Goal: Communication & Community: Answer question/provide support

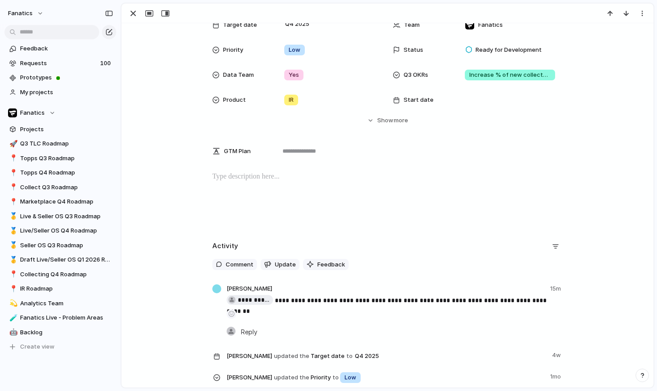
scroll to position [64, 0]
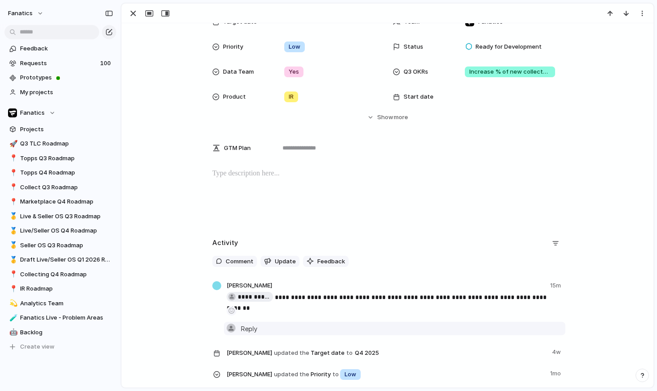
click at [251, 333] on span "Reply" at bounding box center [249, 329] width 17 height 10
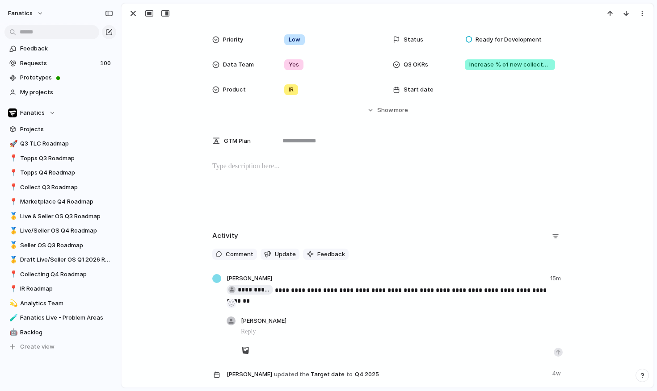
scroll to position [73, 0]
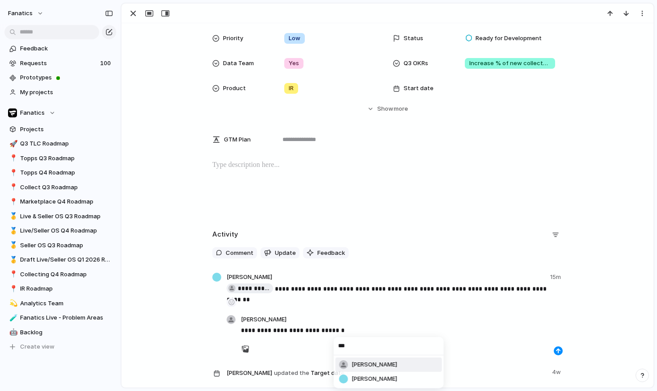
type input "****"
click at [438, 330] on p "**********" at bounding box center [402, 330] width 322 height 11
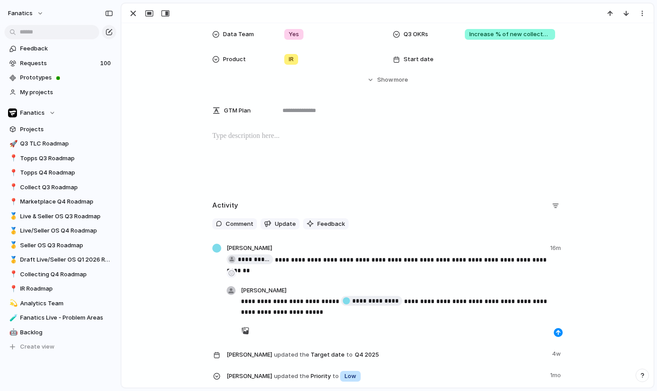
scroll to position [105, 0]
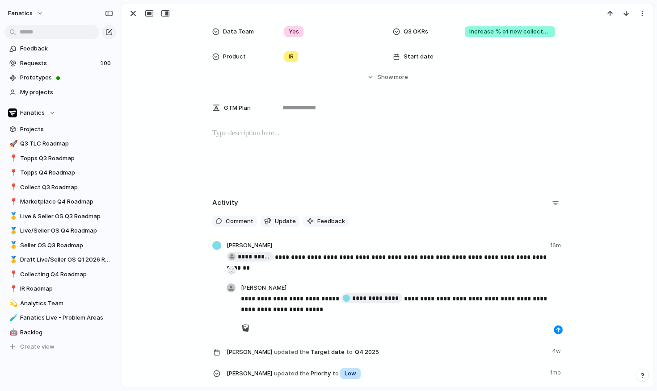
click at [484, 300] on p "**********" at bounding box center [402, 304] width 322 height 21
click at [562, 327] on div at bounding box center [402, 328] width 322 height 13
click at [560, 328] on button "button" at bounding box center [558, 330] width 9 height 9
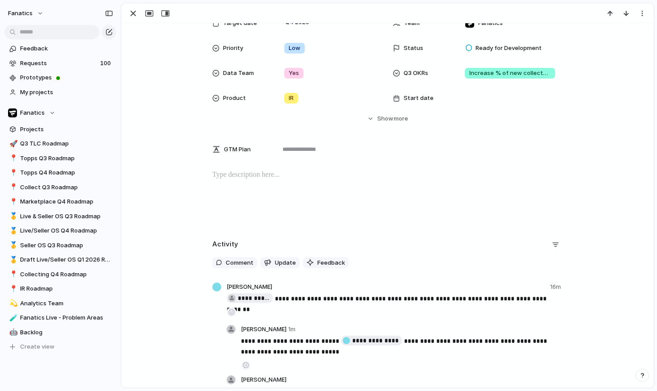
scroll to position [0, 0]
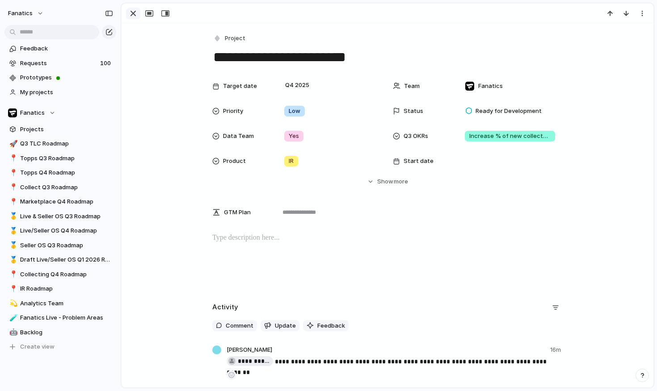
click at [134, 16] on div "button" at bounding box center [133, 13] width 11 height 11
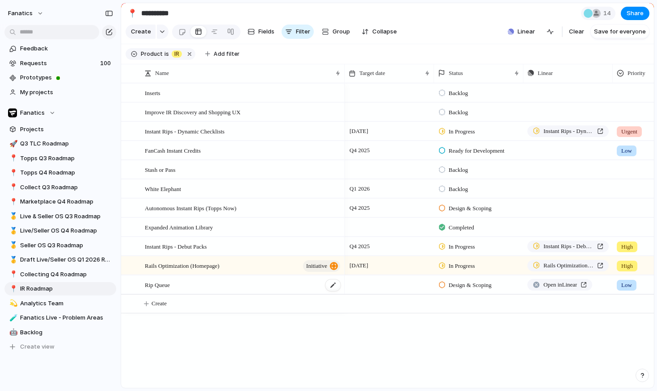
click at [250, 283] on div "Rip Queue" at bounding box center [243, 285] width 197 height 18
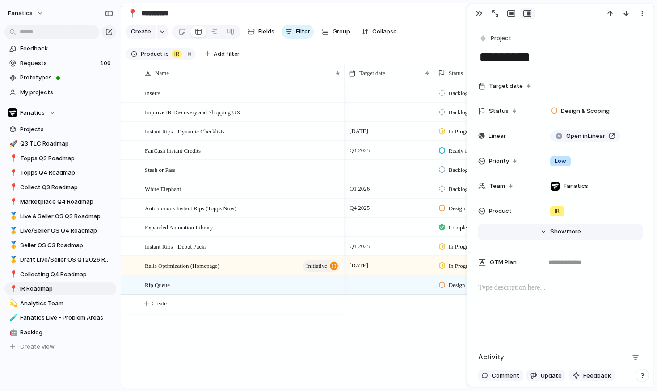
click at [545, 233] on button "Hide Show more" at bounding box center [560, 232] width 164 height 16
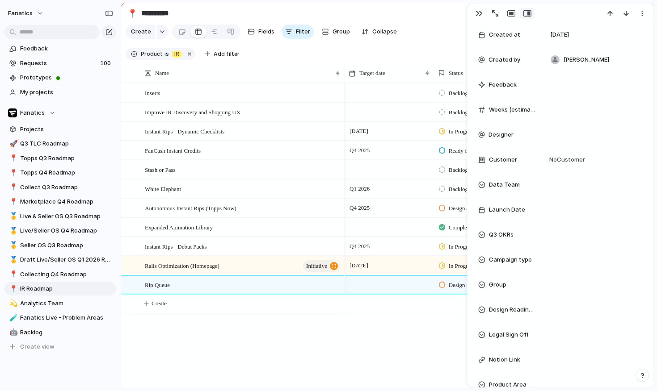
scroll to position [365, 0]
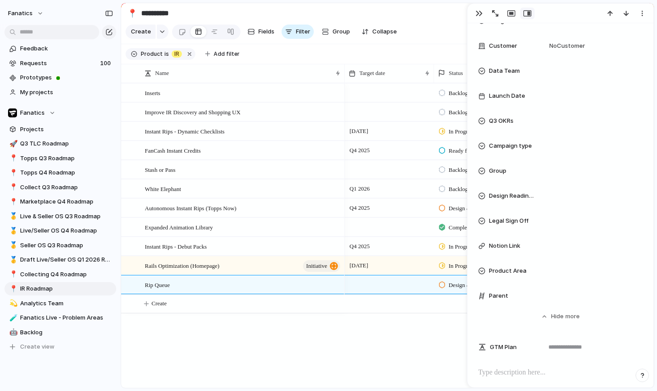
click at [509, 248] on span "Notion Link" at bounding box center [504, 246] width 31 height 9
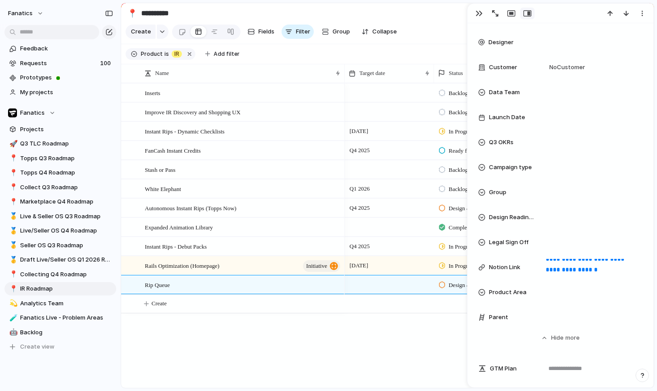
click at [375, 351] on div "Backlog Push Backlog Push [DATE] In Progress Instant Rips - Dynamic Checklists …" at bounding box center [498, 235] width 309 height 305
click at [480, 15] on div "button" at bounding box center [478, 13] width 7 height 7
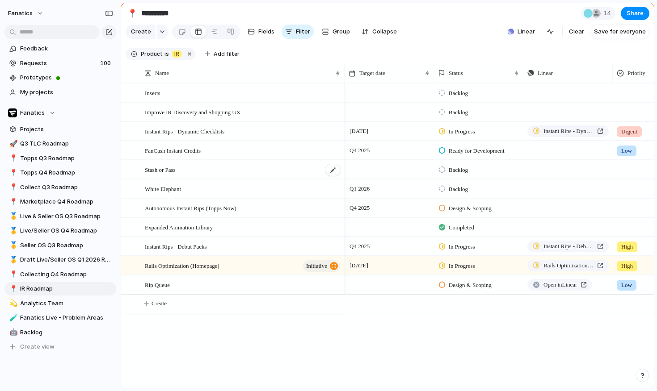
click at [227, 171] on div "Stash or Pass" at bounding box center [243, 170] width 197 height 18
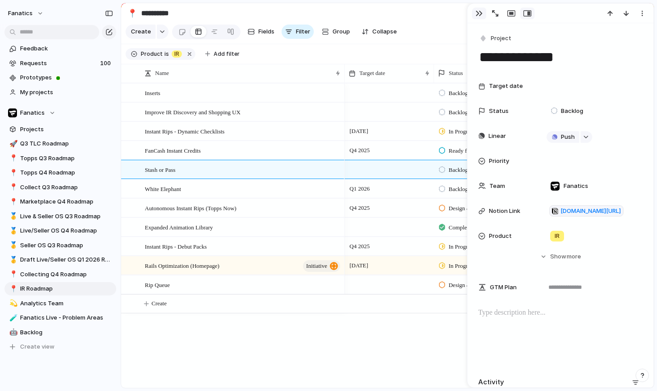
click at [483, 15] on button "button" at bounding box center [479, 14] width 14 height 12
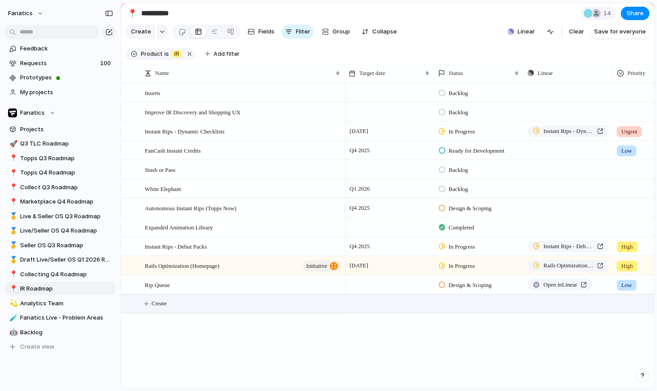
click at [160, 302] on span "Create" at bounding box center [158, 303] width 15 height 9
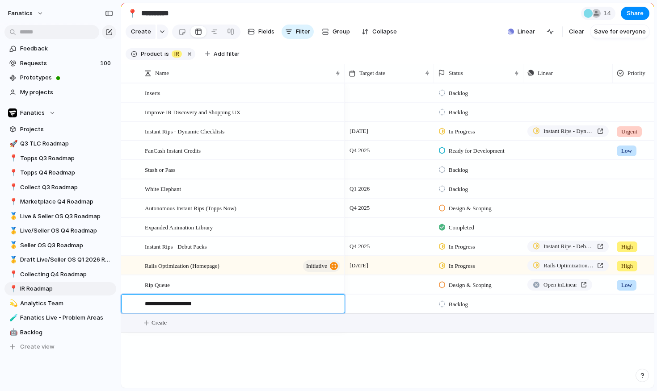
type textarea "**********"
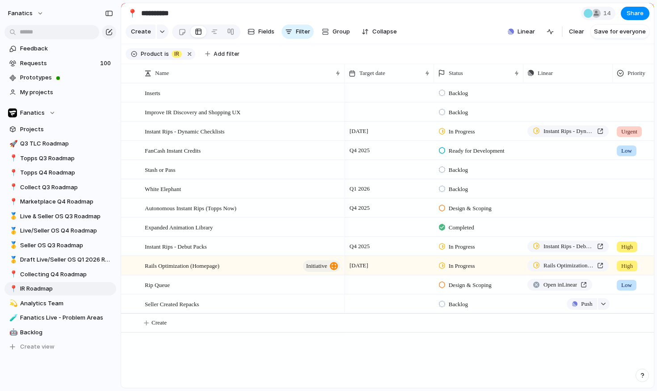
click at [550, 305] on div "Push" at bounding box center [568, 303] width 88 height 17
click at [534, 306] on div "Push" at bounding box center [568, 303] width 88 height 17
click at [185, 301] on span "Seller Created Repacks" at bounding box center [172, 304] width 54 height 10
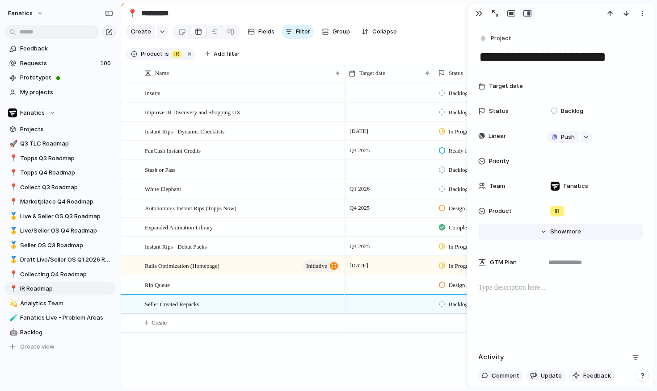
click at [571, 232] on span "more" at bounding box center [574, 231] width 14 height 9
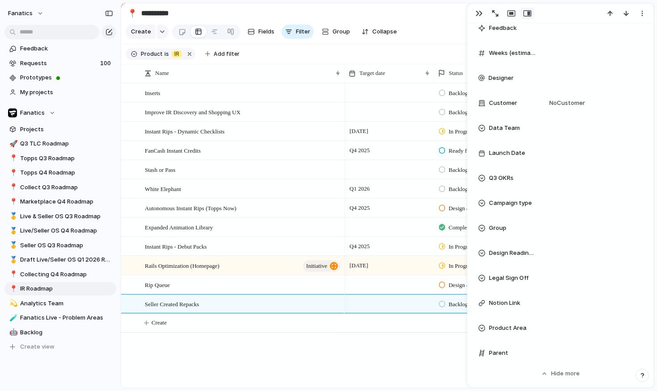
scroll to position [348, 0]
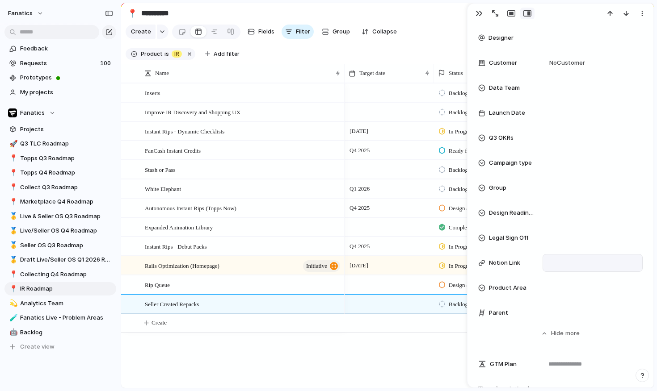
click at [575, 264] on div at bounding box center [593, 263] width 94 height 12
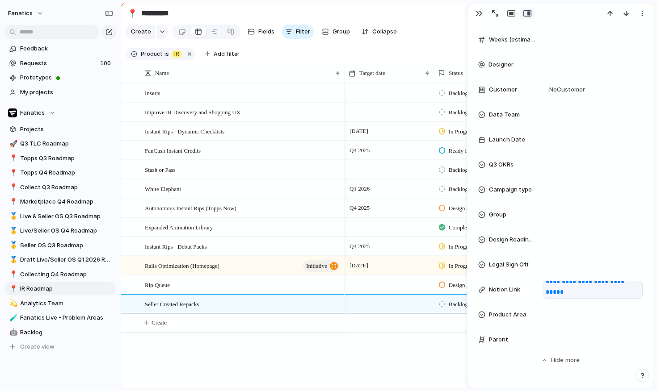
click at [385, 340] on div "Backlog Push Backlog Push [DATE] In Progress Instant Rips - Dynamic Checklists …" at bounding box center [498, 235] width 309 height 305
